Goal: Go to known website: Go to known website

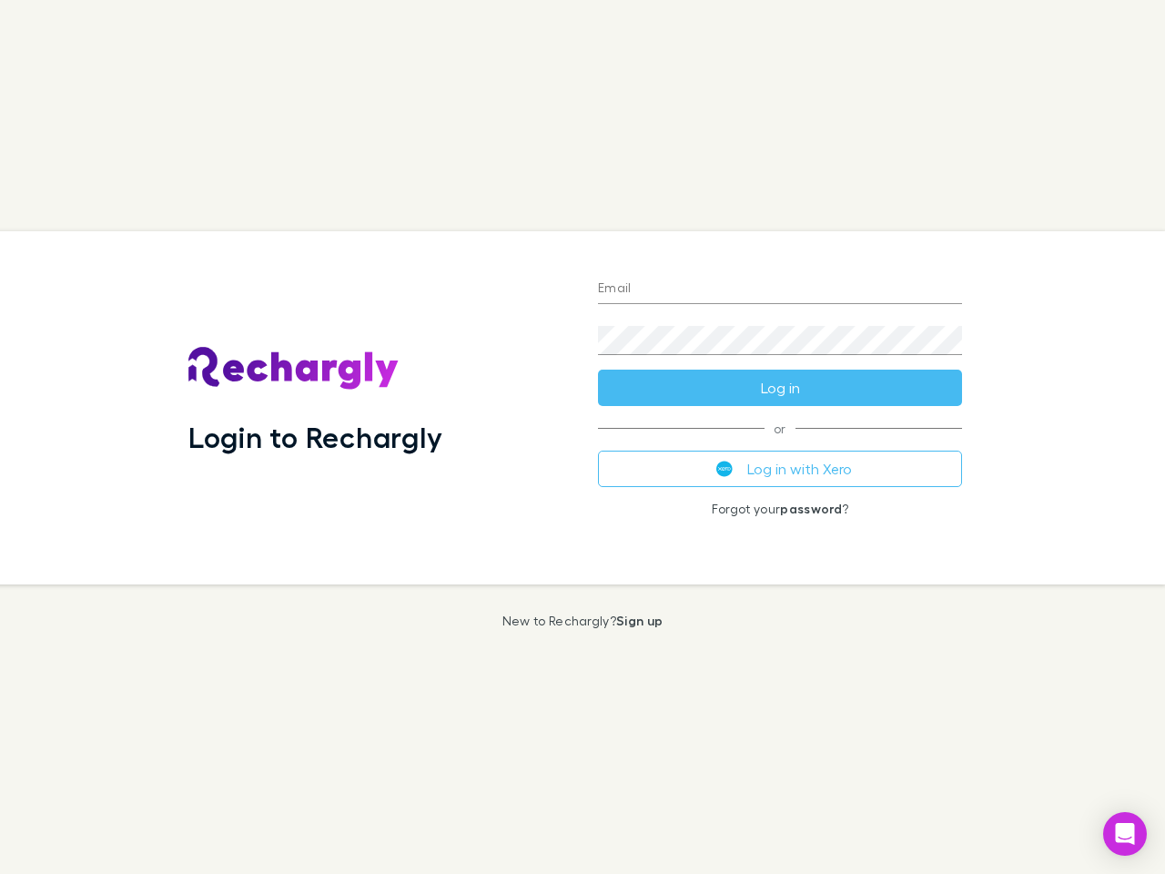
click at [582, 437] on div "Login to Rechargly" at bounding box center [379, 407] width 410 height 353
click at [780, 289] on input "Email" at bounding box center [780, 289] width 364 height 29
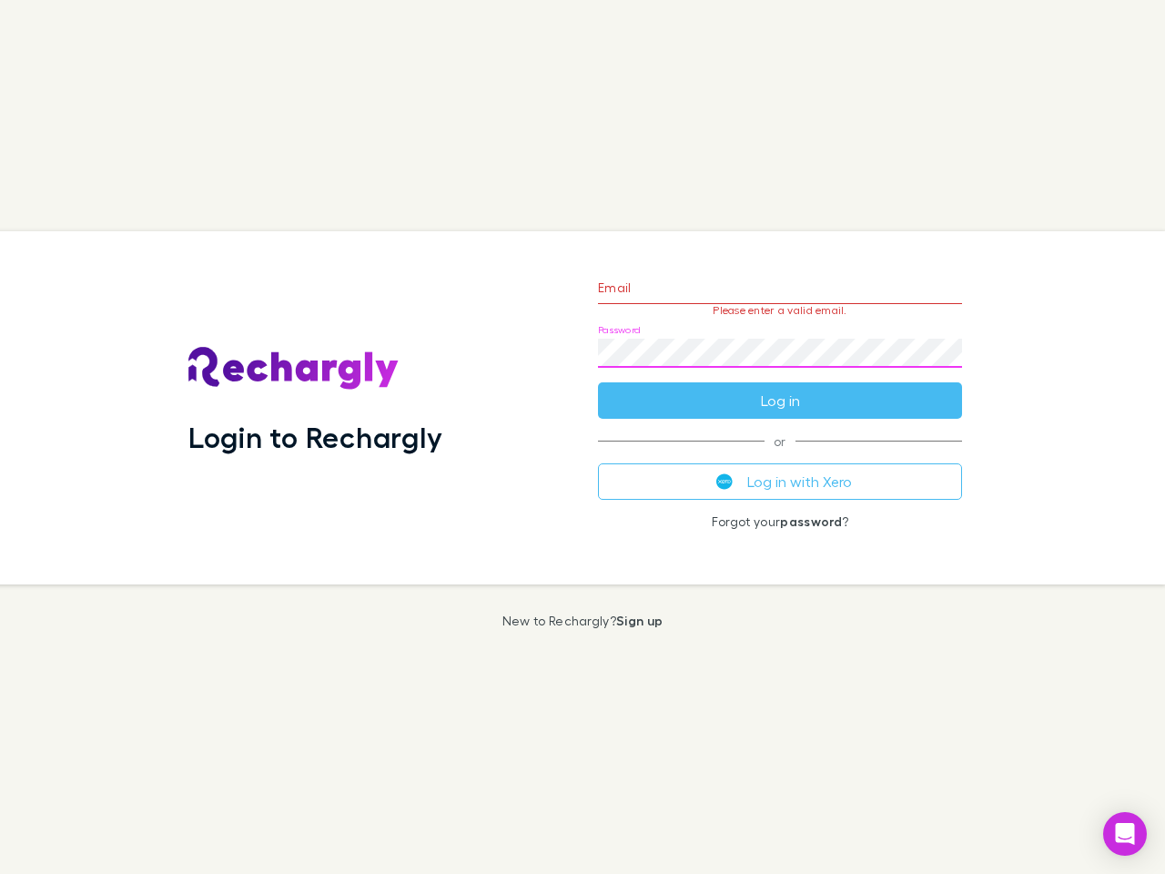
click at [780, 388] on form "Email Please enter a valid email. Password Log in" at bounding box center [780, 339] width 364 height 158
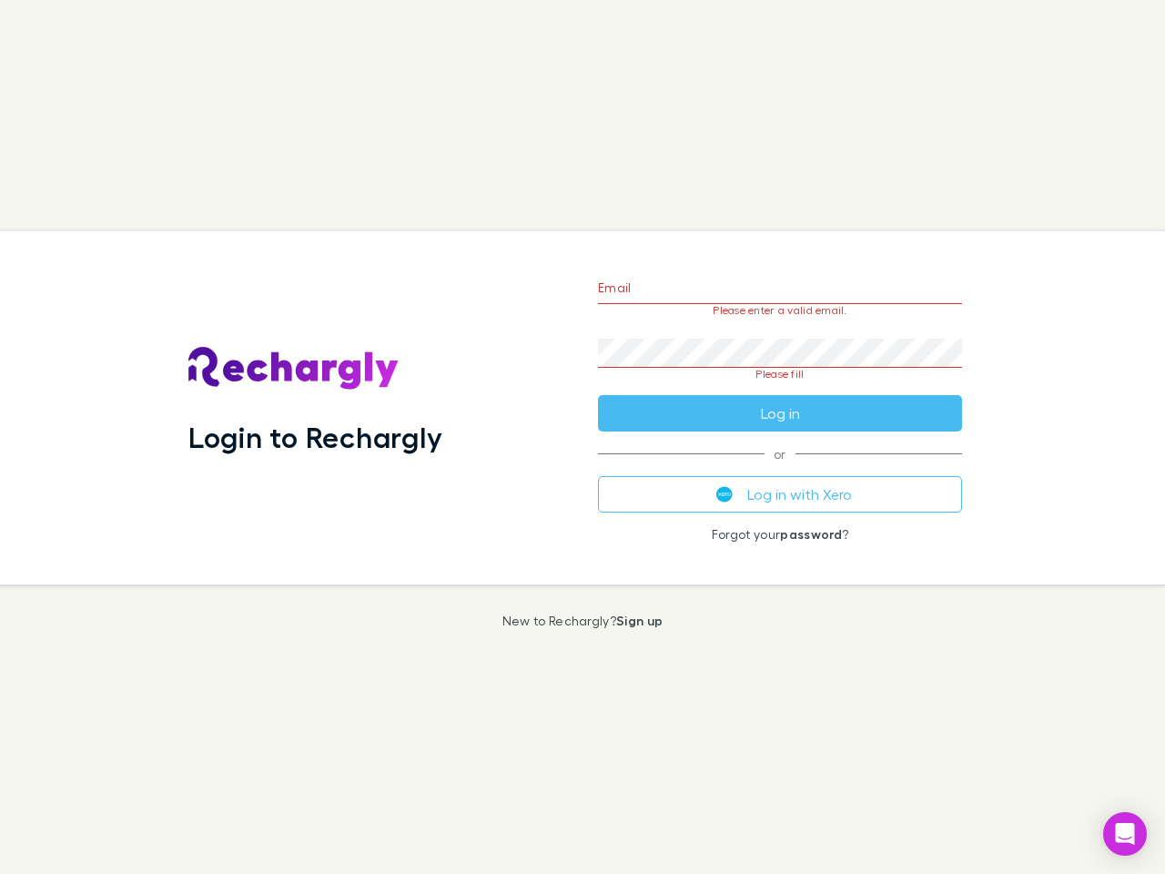
click at [780, 469] on div "Email Please enter a valid email. Password Please fill Log in or Log in with Xe…" at bounding box center [779, 407] width 393 height 353
click at [1125, 834] on icon "Open Intercom Messenger" at bounding box center [1125, 834] width 19 height 22
